Goal: Transaction & Acquisition: Purchase product/service

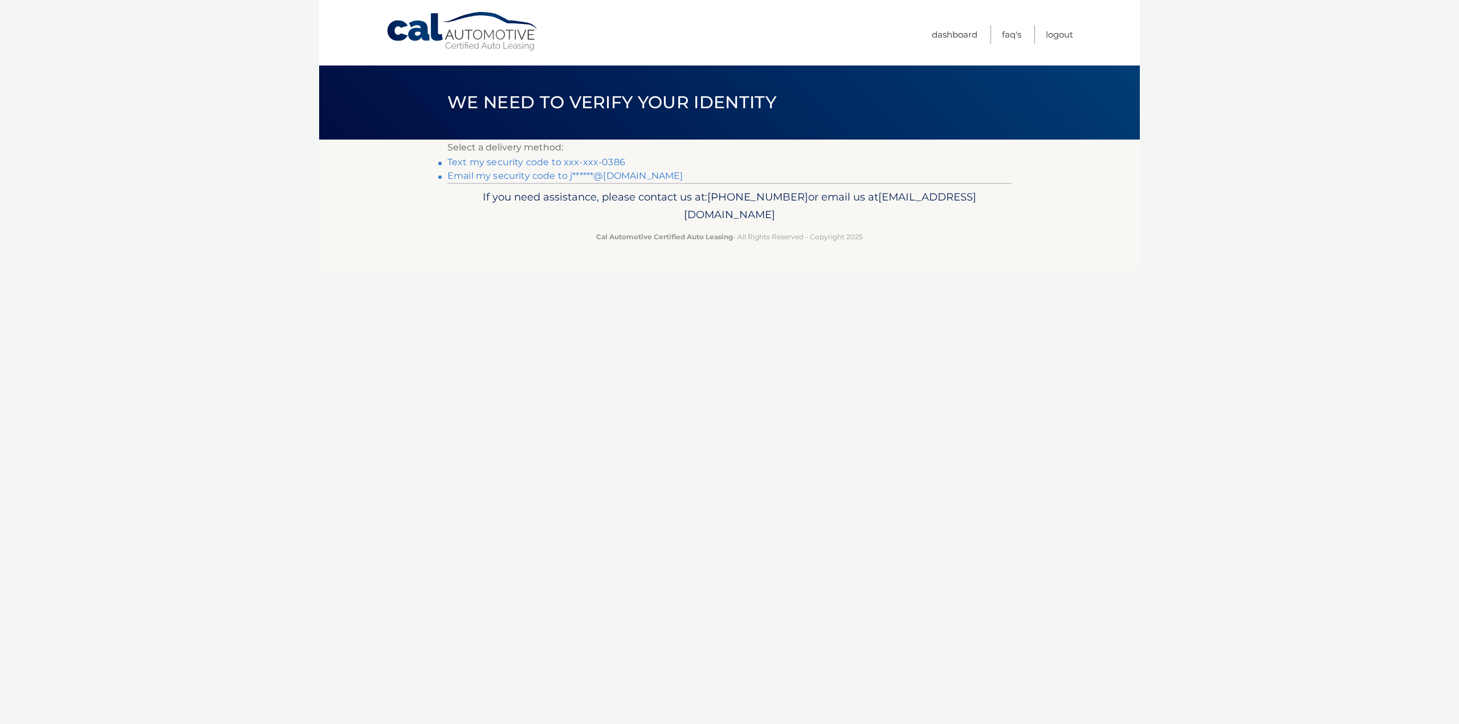
click at [611, 173] on link "Email my security code to j******@hotmail.com" at bounding box center [565, 175] width 236 height 11
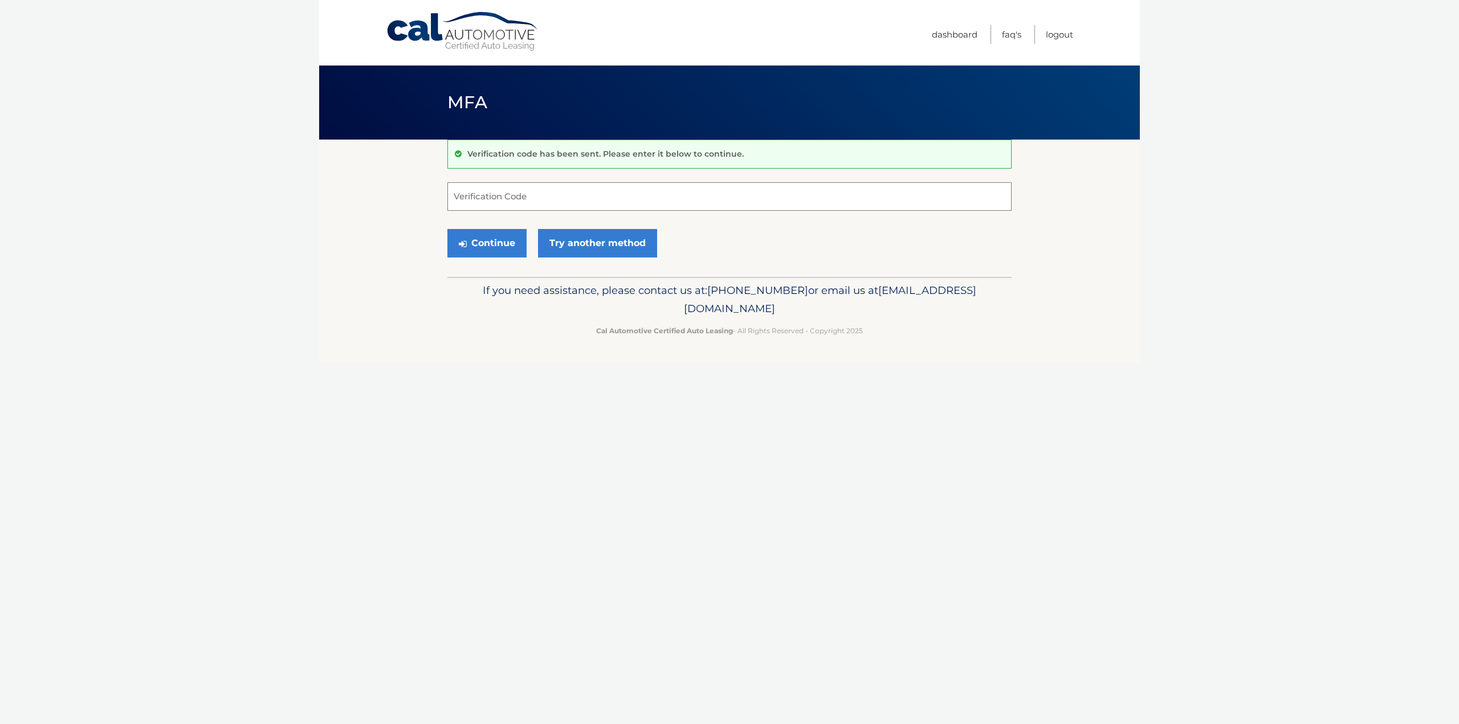
click at [564, 195] on input "Verification Code" at bounding box center [729, 196] width 564 height 28
paste input "185153"
type input "185153"
click at [480, 237] on button "Continue" at bounding box center [486, 243] width 79 height 28
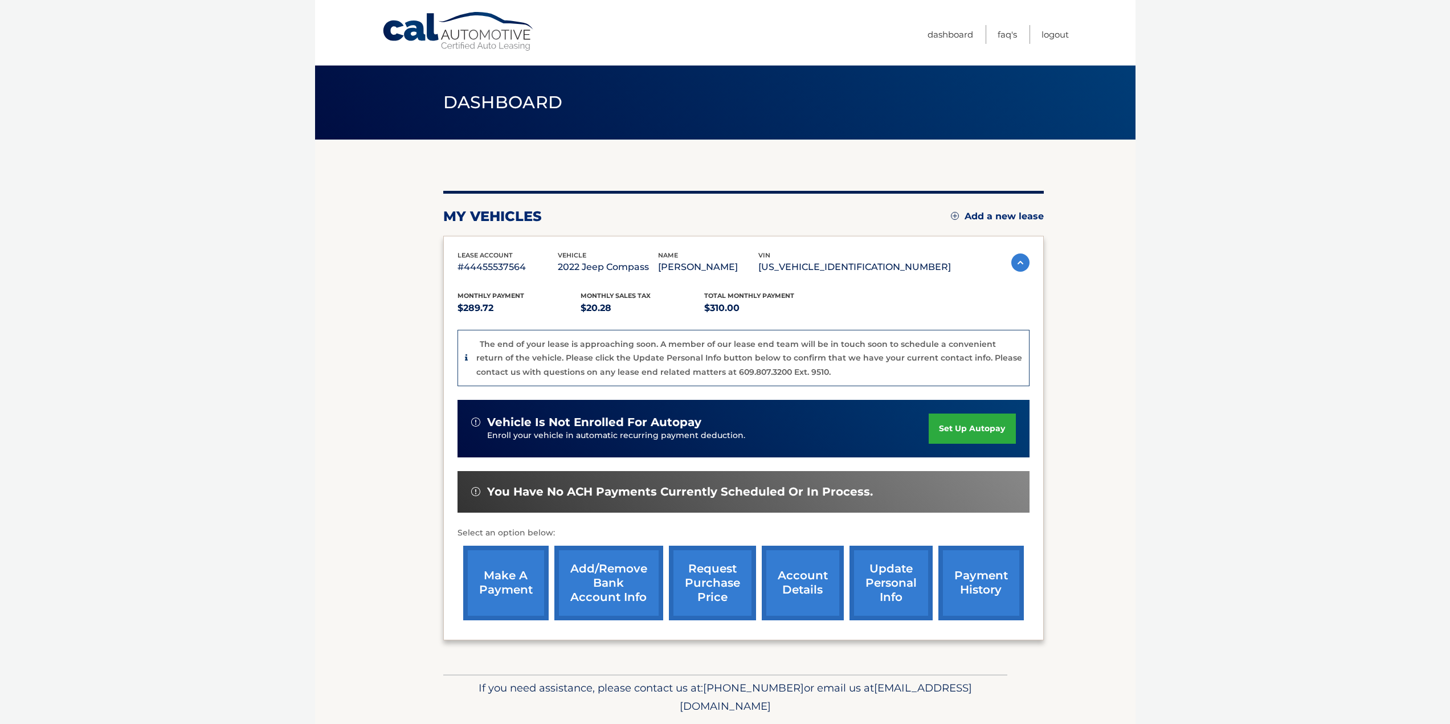
click at [516, 577] on link "make a payment" at bounding box center [505, 583] width 85 height 75
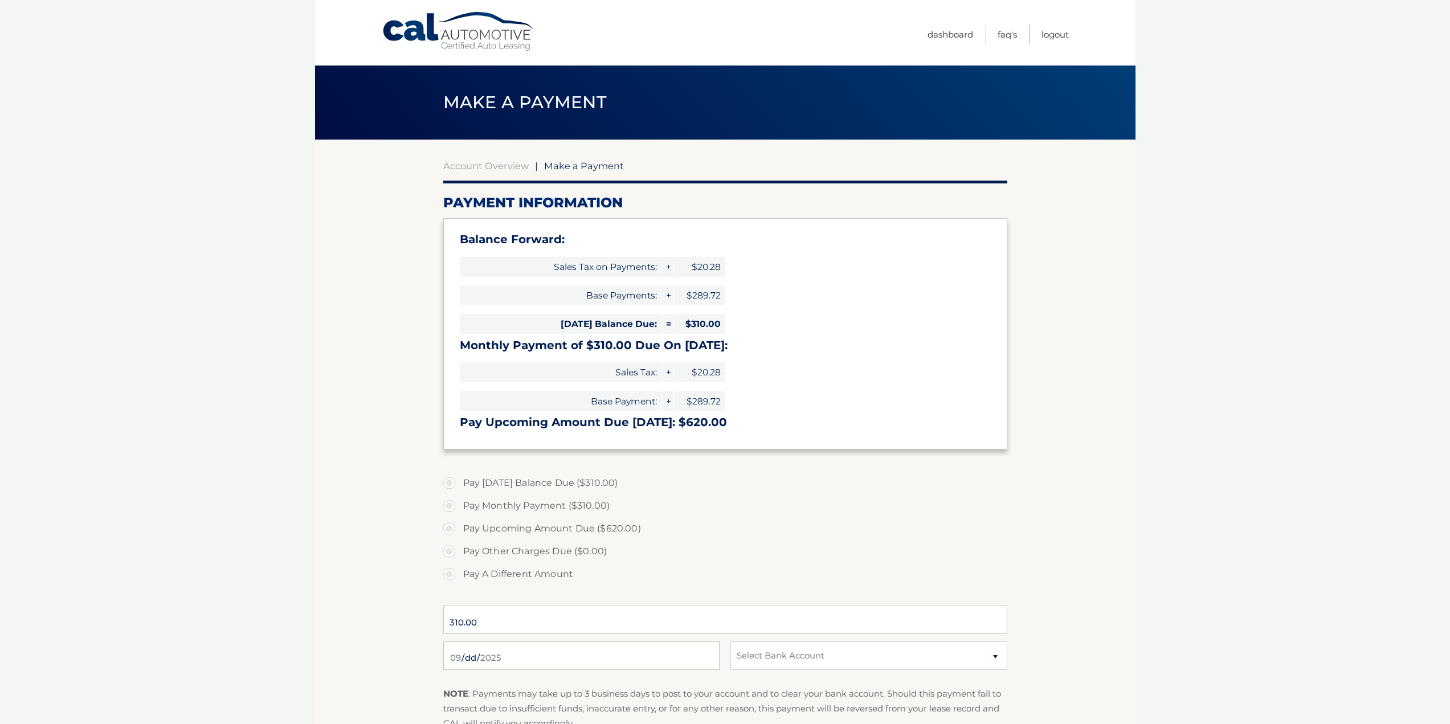
select select "ODlkNTJlNjktZDY0Ny00MWY0LTlhMDMtZjFlN2ZjY2M0ZThl"
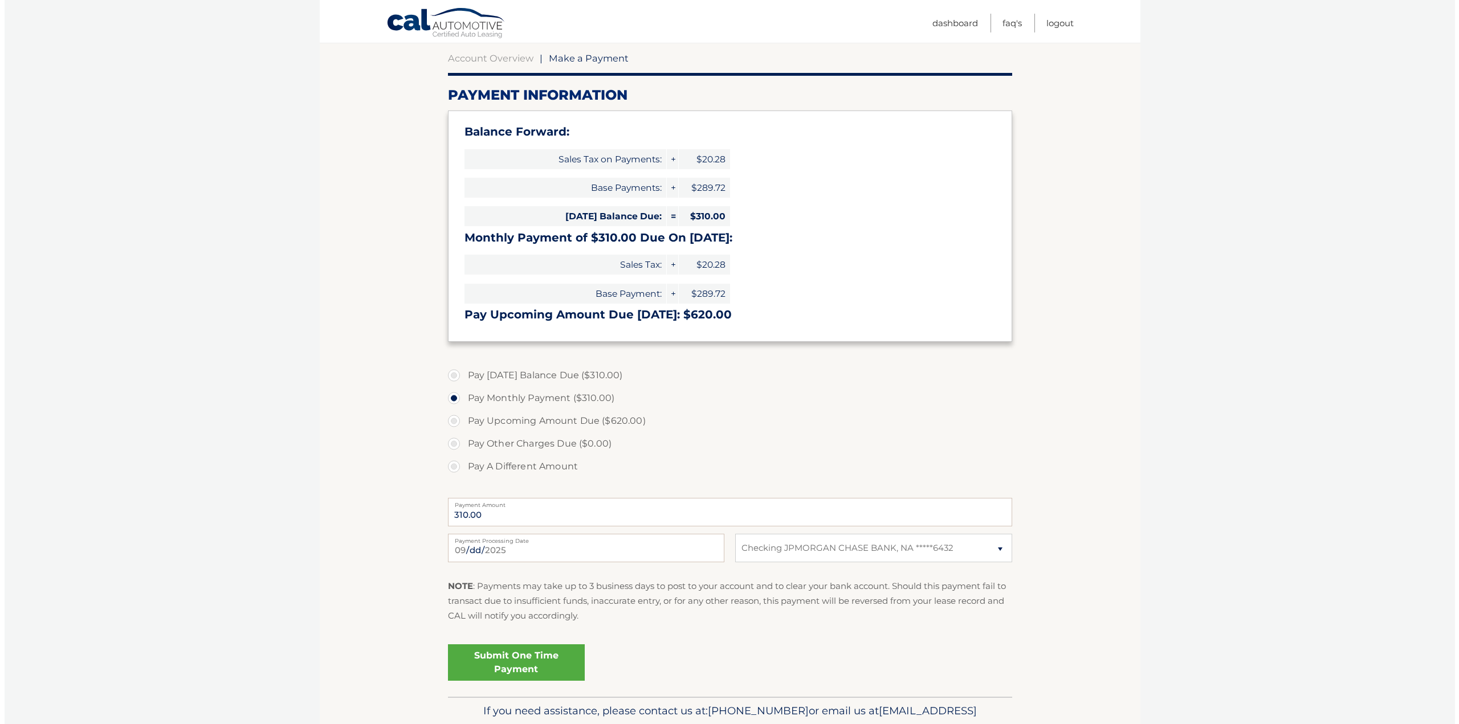
scroll to position [167, 0]
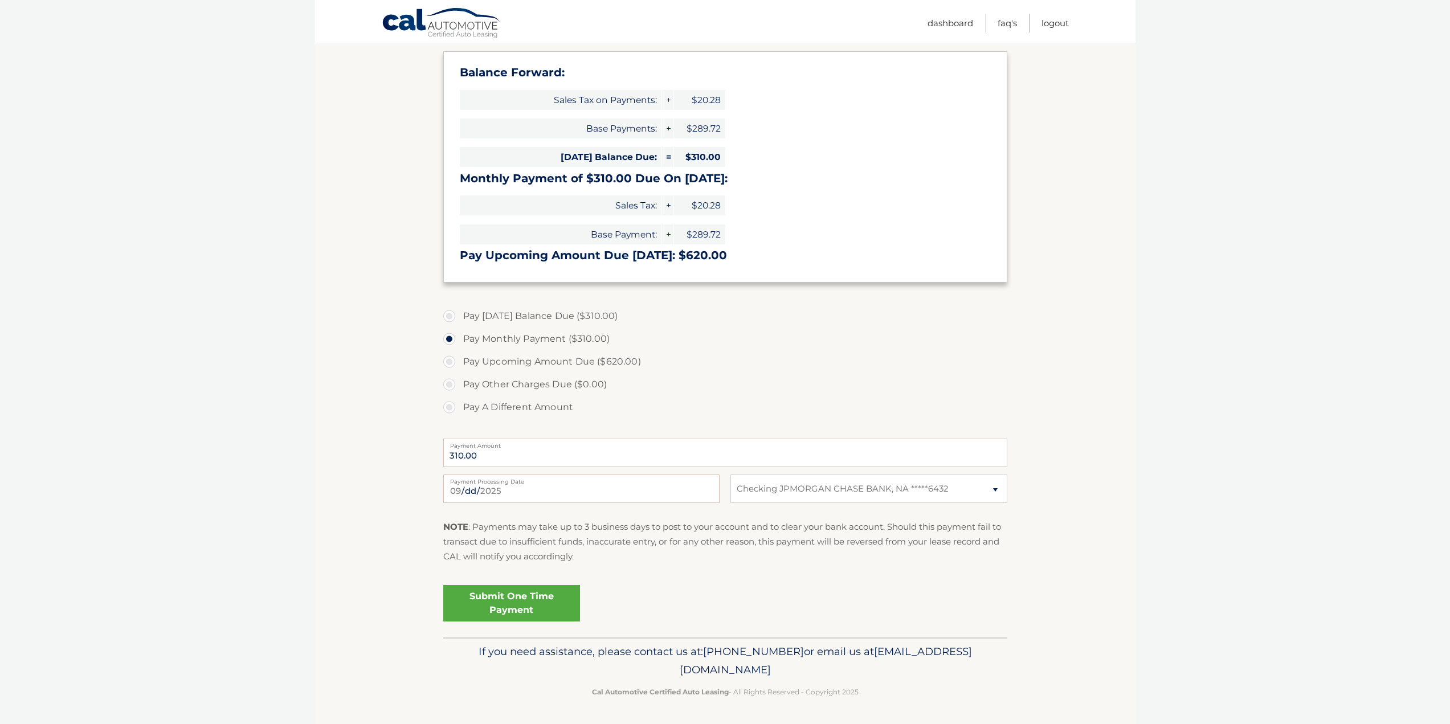
click at [506, 590] on link "Submit One Time Payment" at bounding box center [511, 603] width 137 height 36
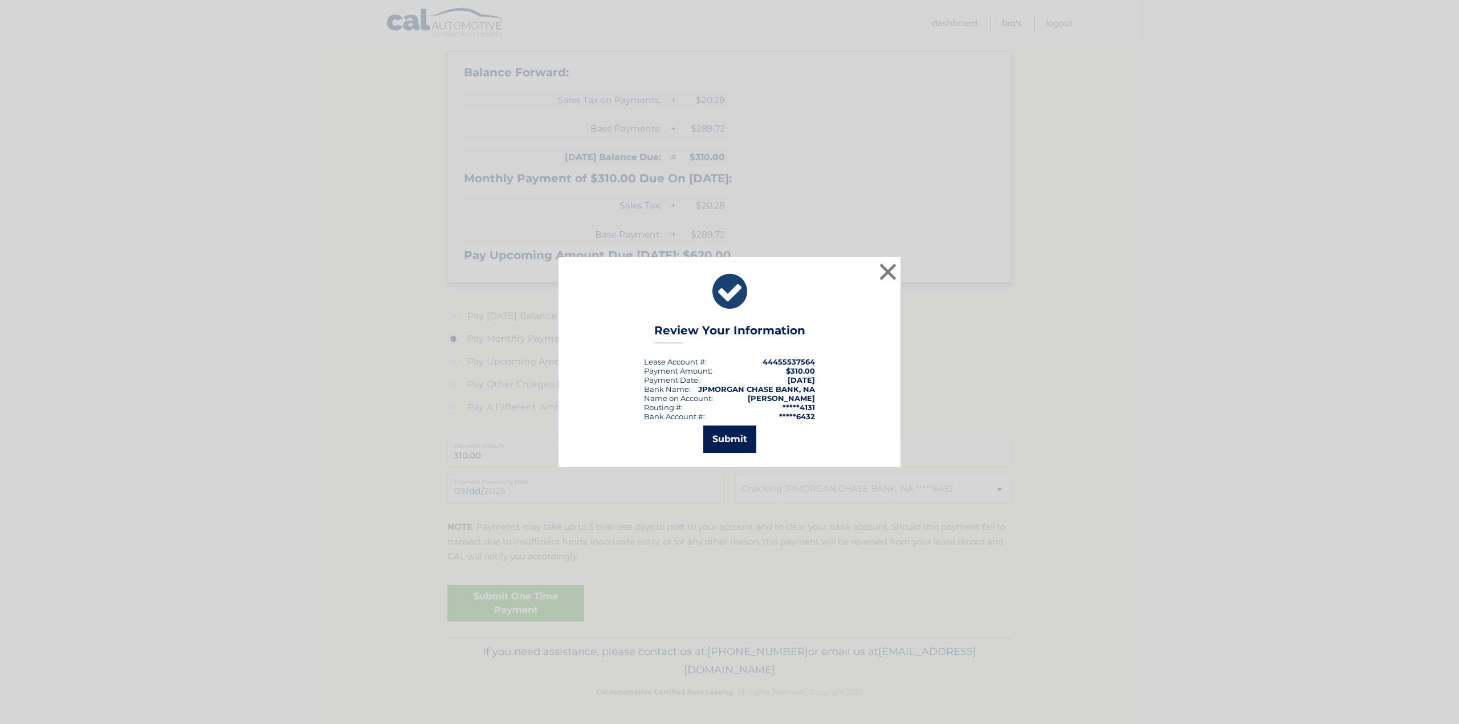
click at [730, 436] on button "Submit" at bounding box center [729, 439] width 53 height 27
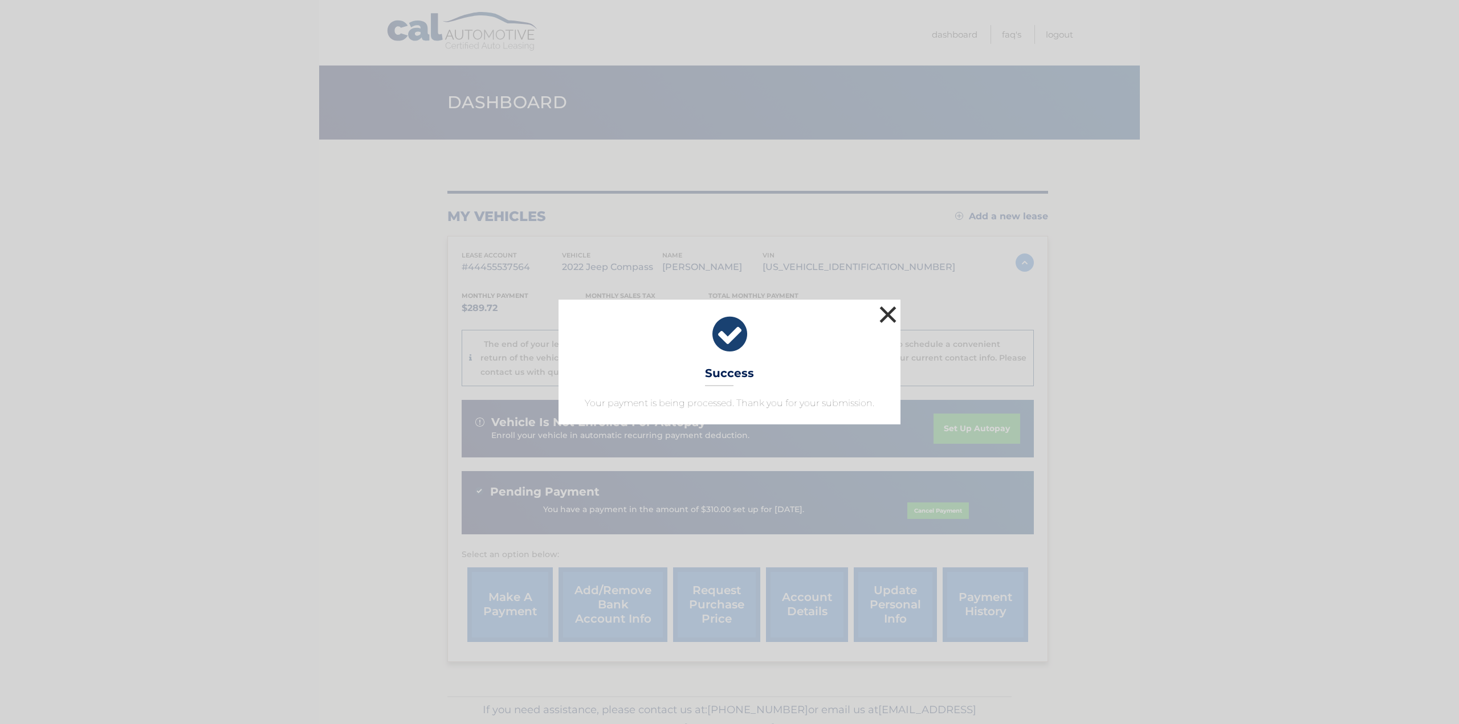
click at [886, 312] on button "×" at bounding box center [888, 314] width 23 height 23
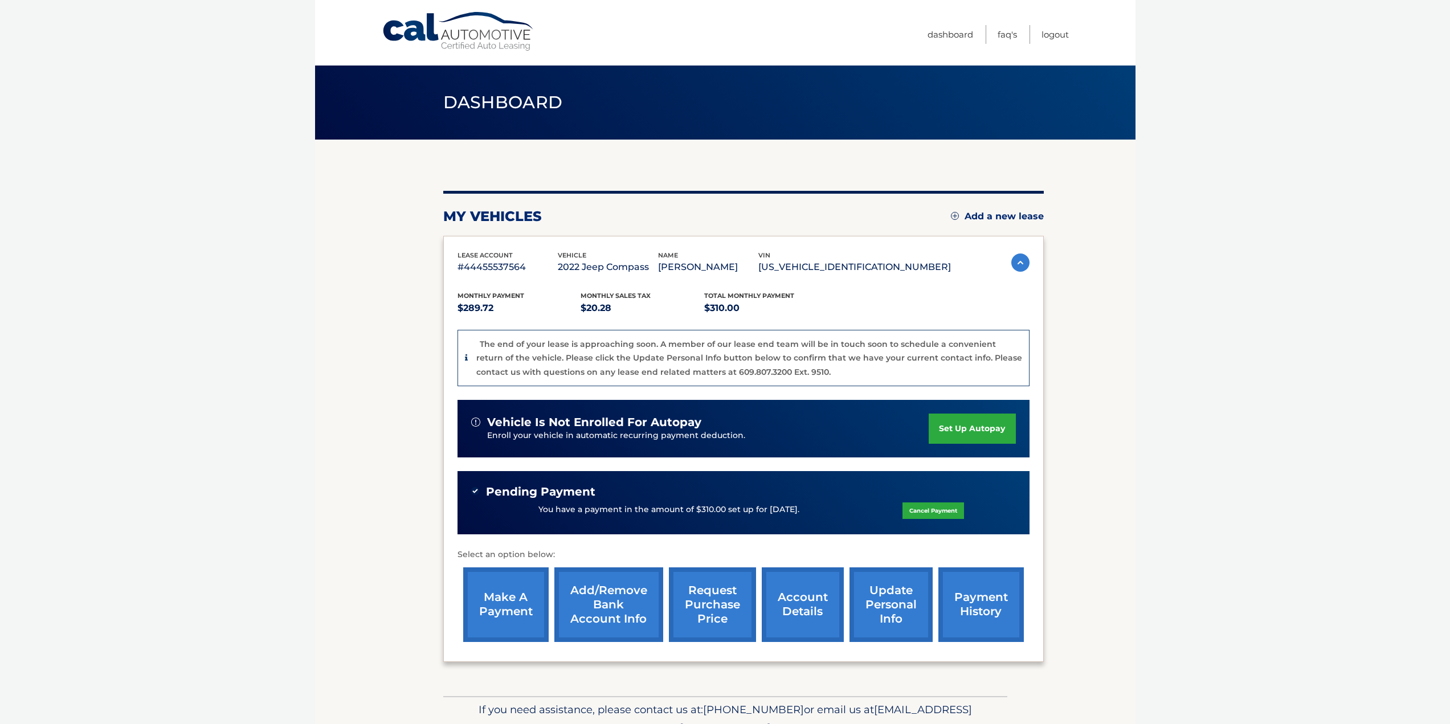
click at [988, 606] on link "payment history" at bounding box center [981, 605] width 85 height 75
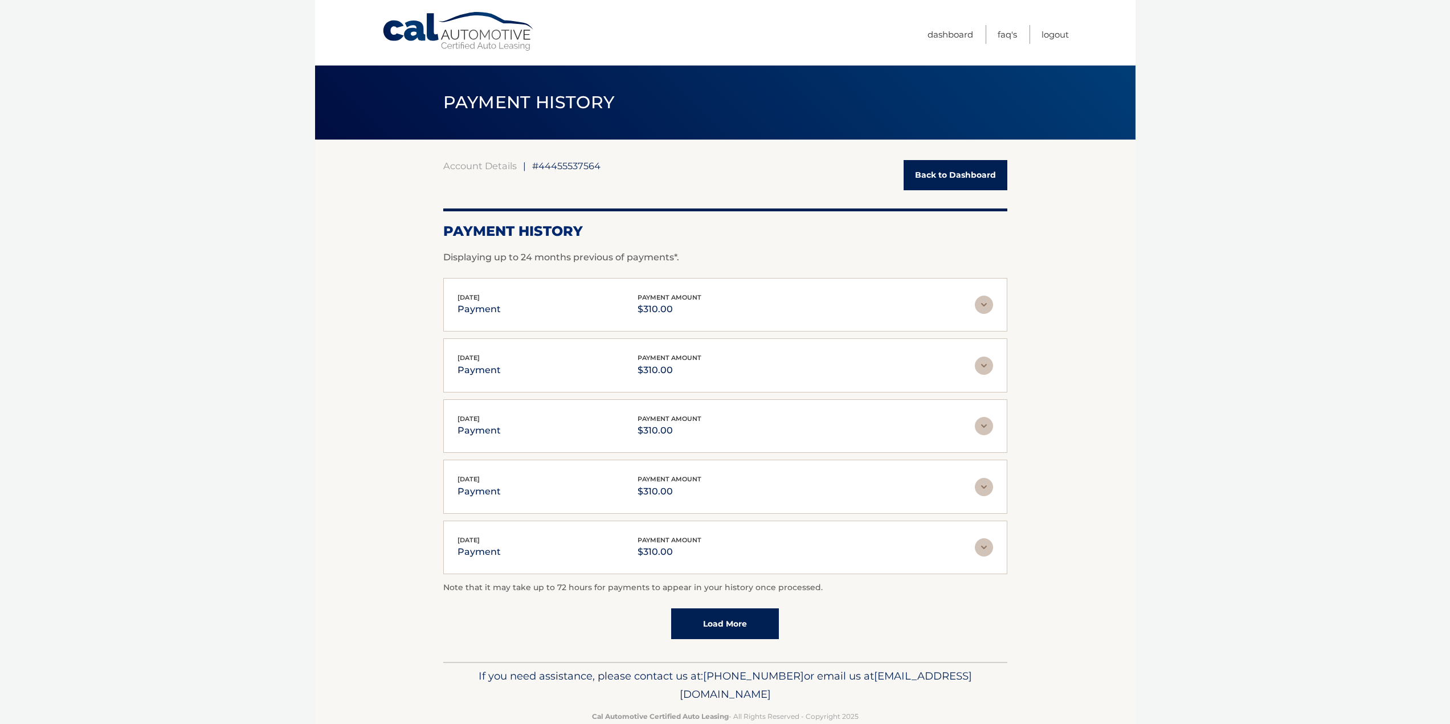
click at [946, 171] on link "Back to Dashboard" at bounding box center [956, 175] width 104 height 30
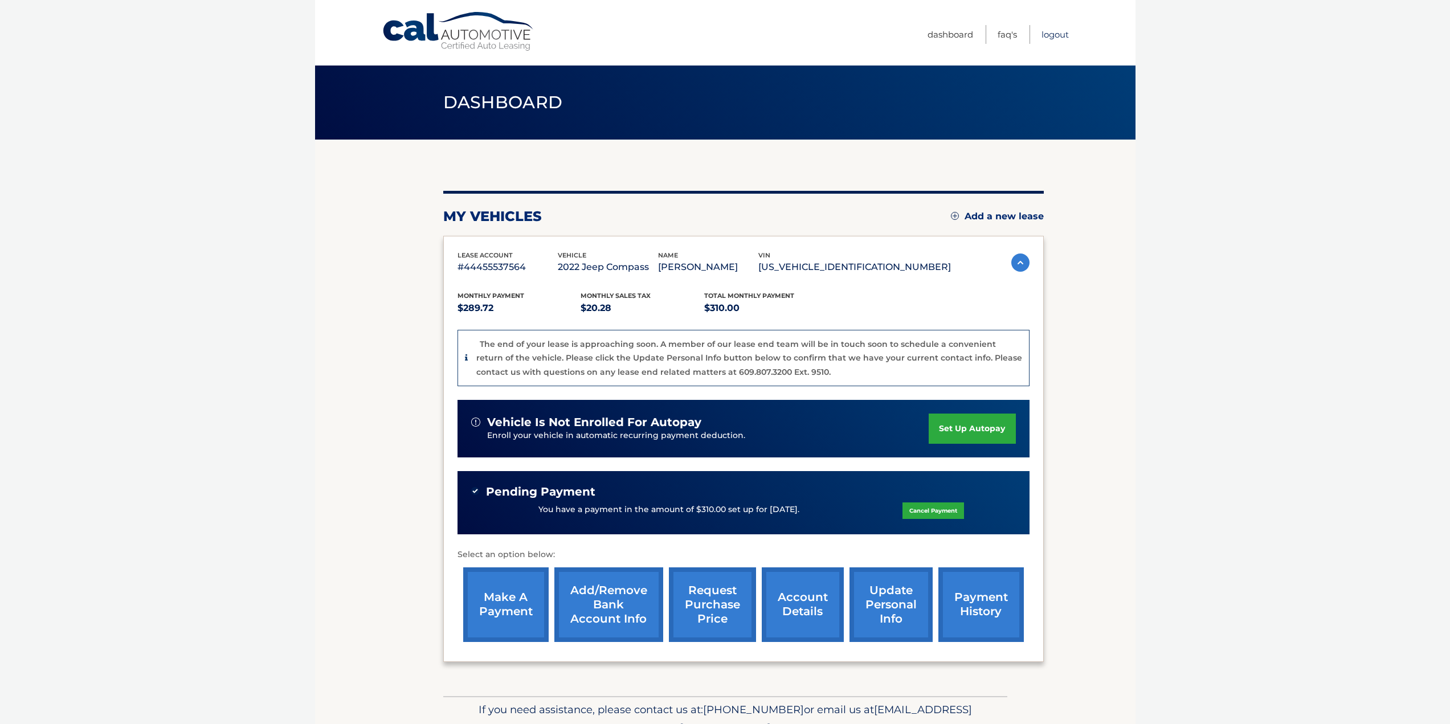
click at [1052, 34] on link "Logout" at bounding box center [1055, 34] width 27 height 19
